Goal: Information Seeking & Learning: Learn about a topic

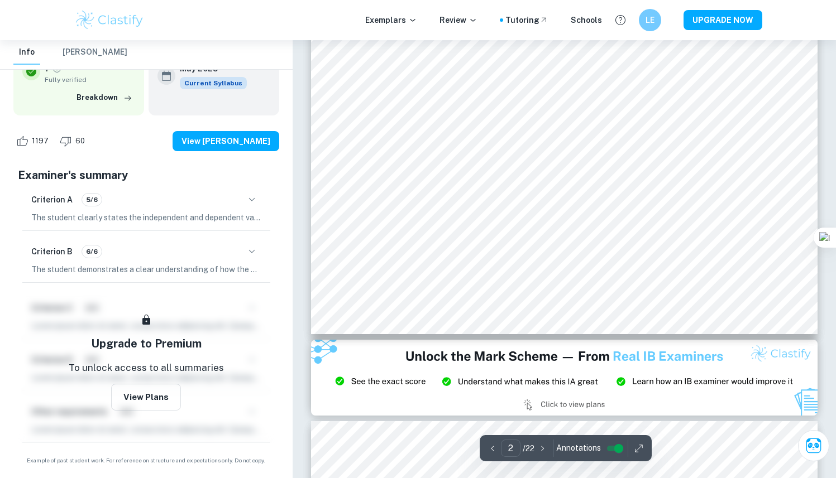
scroll to position [1239, 0]
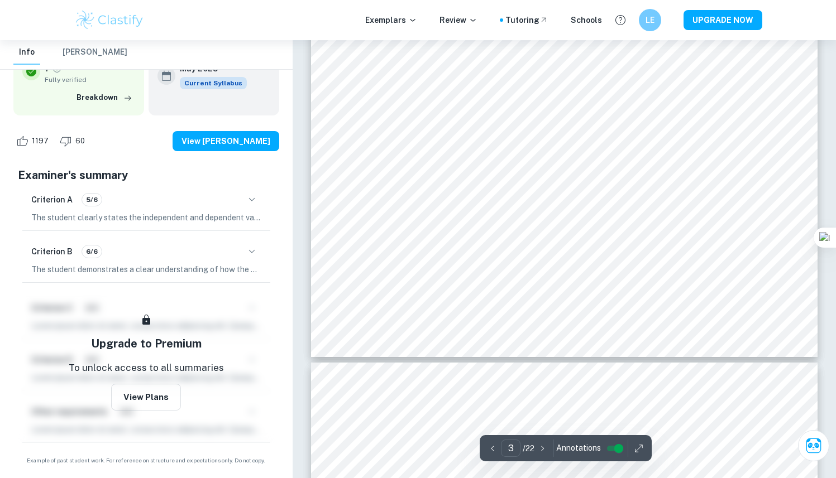
type input "4"
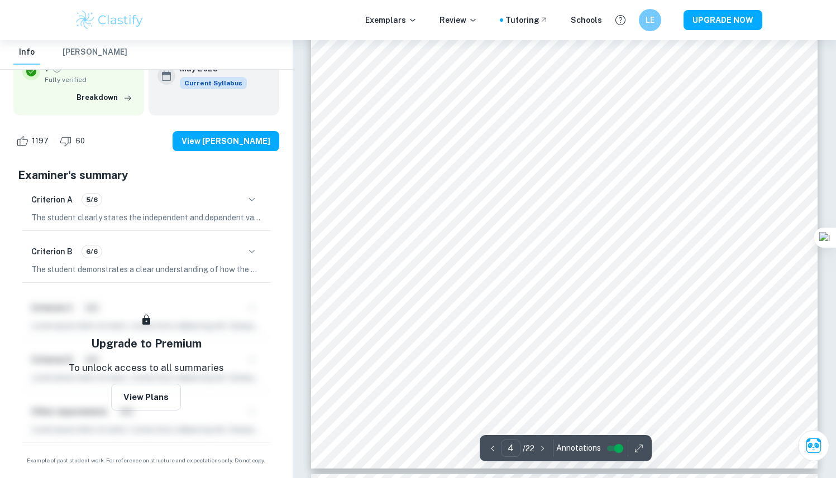
scroll to position [2688, 0]
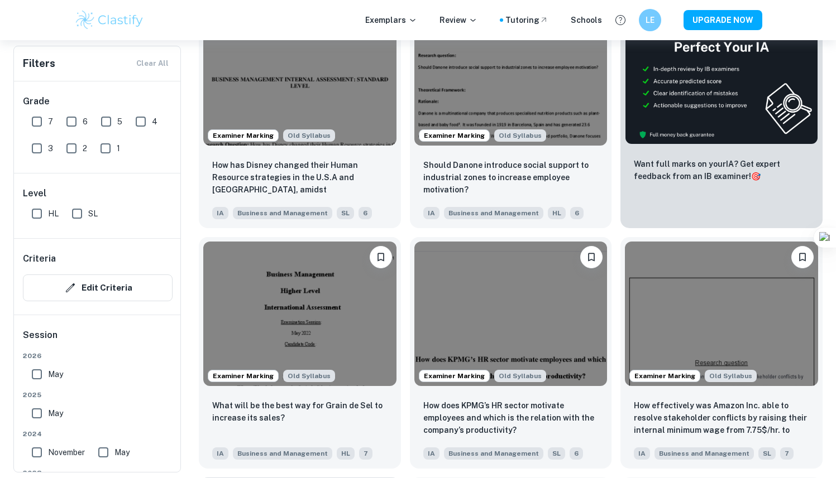
scroll to position [8106, 0]
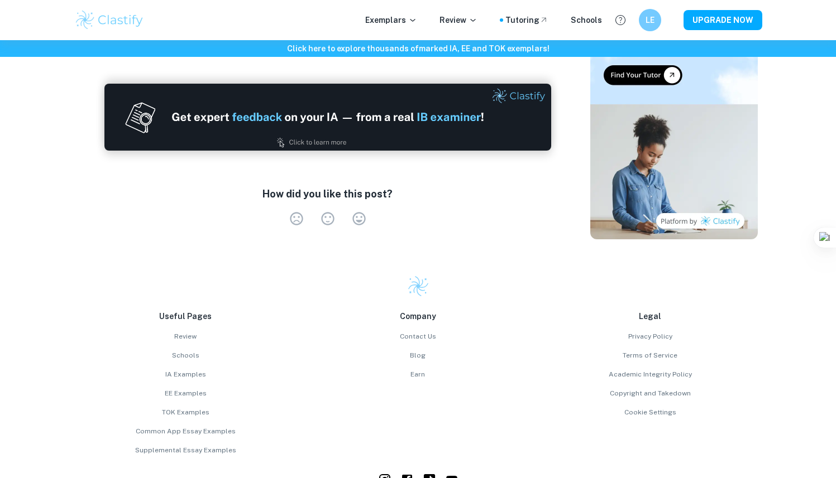
scroll to position [1471, 0]
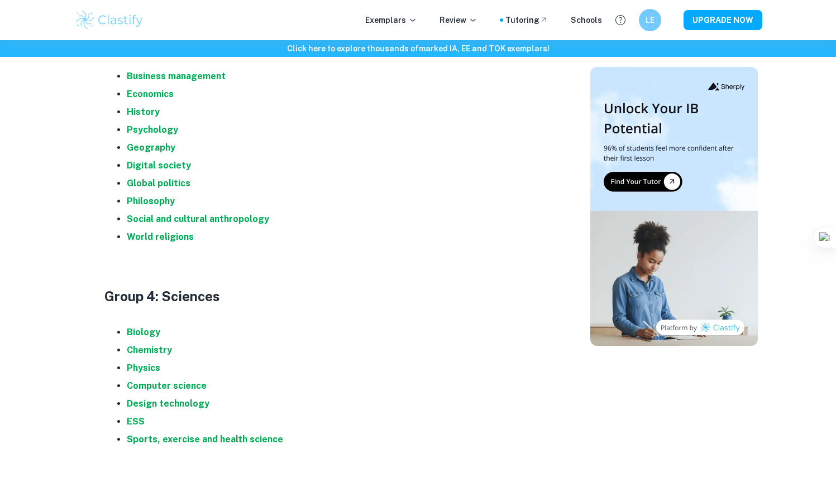
scroll to position [898, 0]
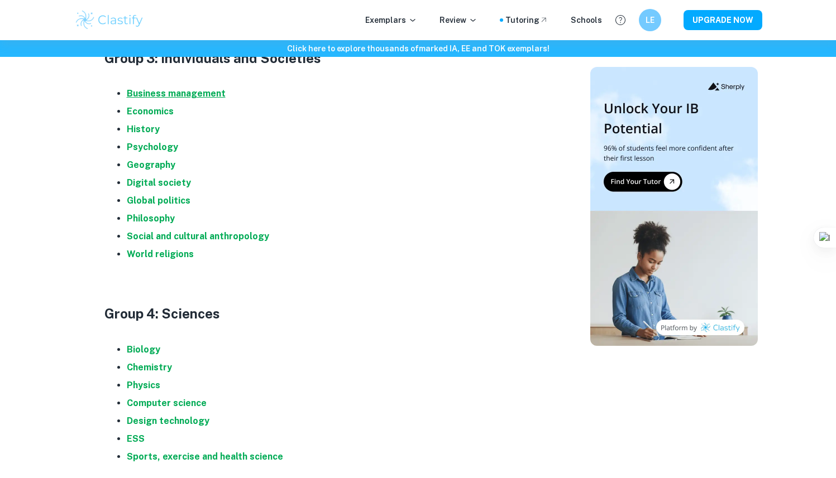
click at [169, 95] on strong "Business management" at bounding box center [176, 93] width 99 height 11
